Goal: Navigation & Orientation: Find specific page/section

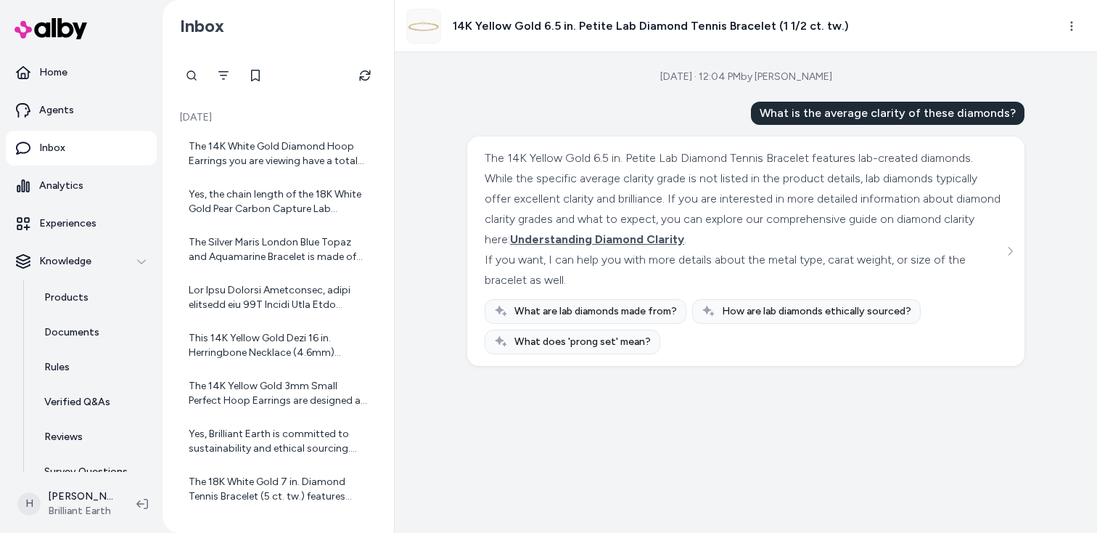
click at [61, 149] on p "Inbox" at bounding box center [52, 148] width 26 height 15
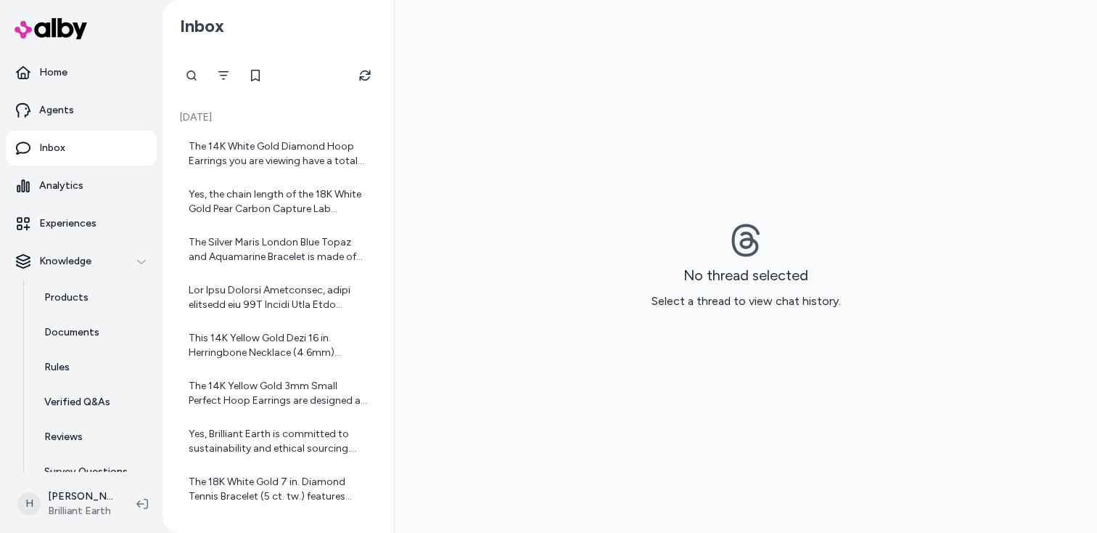
click at [60, 148] on p "Inbox" at bounding box center [52, 148] width 26 height 15
